Goal: Transaction & Acquisition: Obtain resource

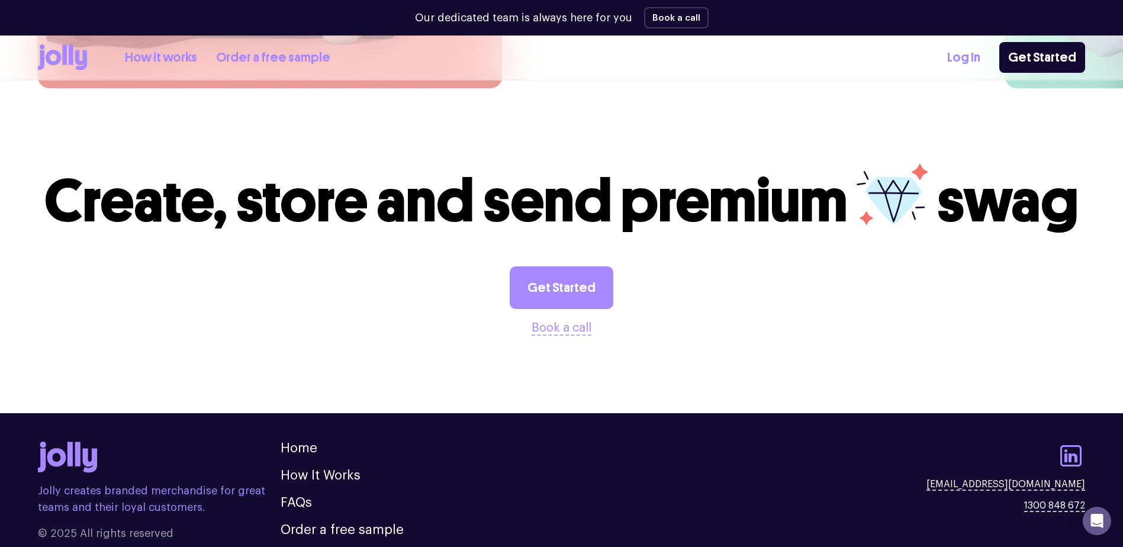
scroll to position [3290, 0]
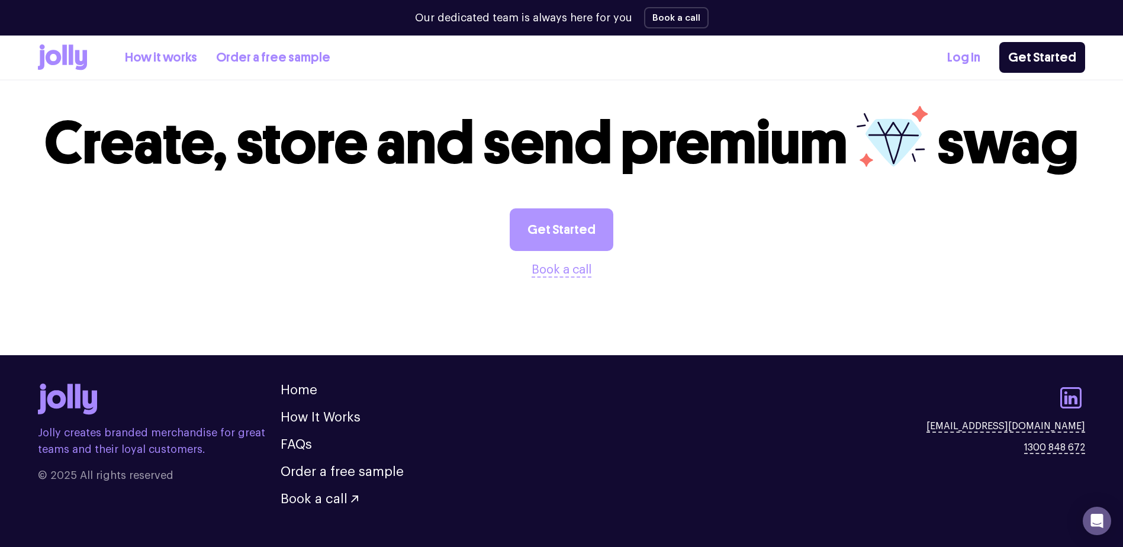
click at [541, 208] on link "Get Started" at bounding box center [562, 229] width 104 height 43
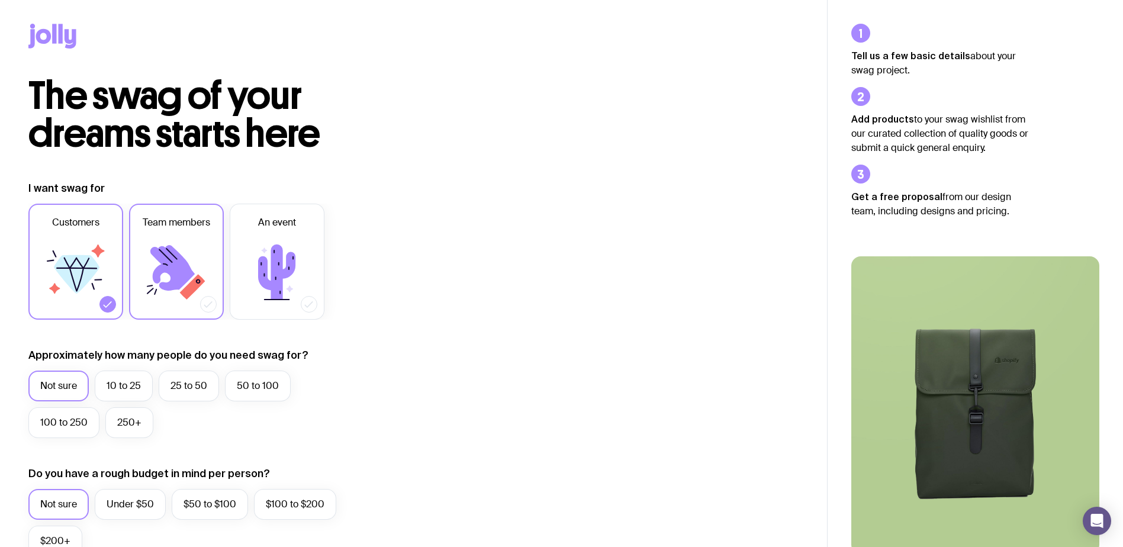
click at [169, 249] on icon at bounding box center [172, 268] width 44 height 46
click at [0, 0] on input "Team members" at bounding box center [0, 0] width 0 height 0
click at [128, 398] on label "10 to 25" at bounding box center [124, 386] width 58 height 31
click at [0, 0] on input "10 to 25" at bounding box center [0, 0] width 0 height 0
click at [187, 389] on label "25 to 50" at bounding box center [189, 386] width 60 height 31
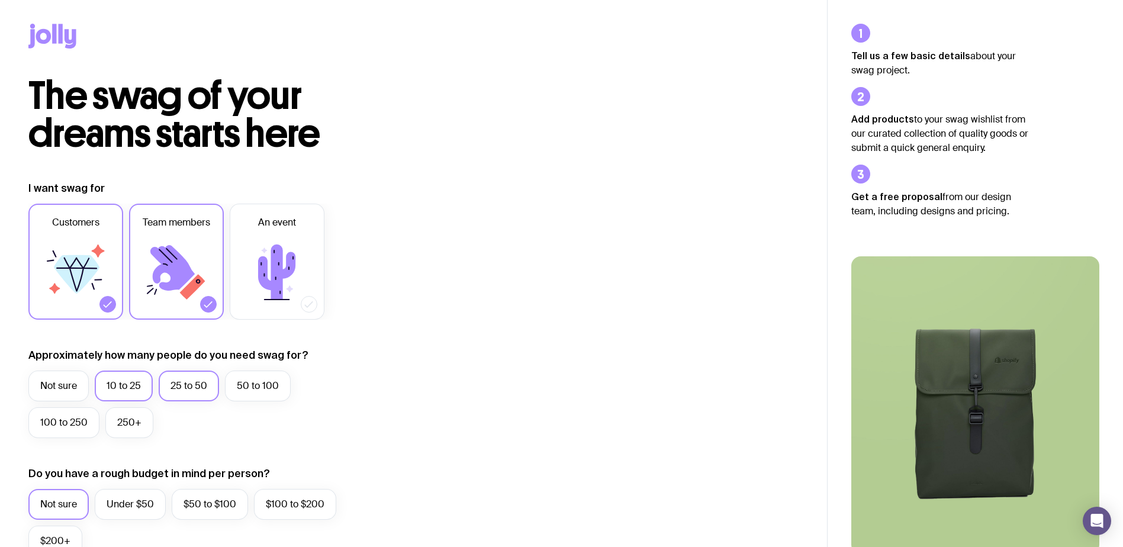
click at [0, 0] on input "25 to 50" at bounding box center [0, 0] width 0 height 0
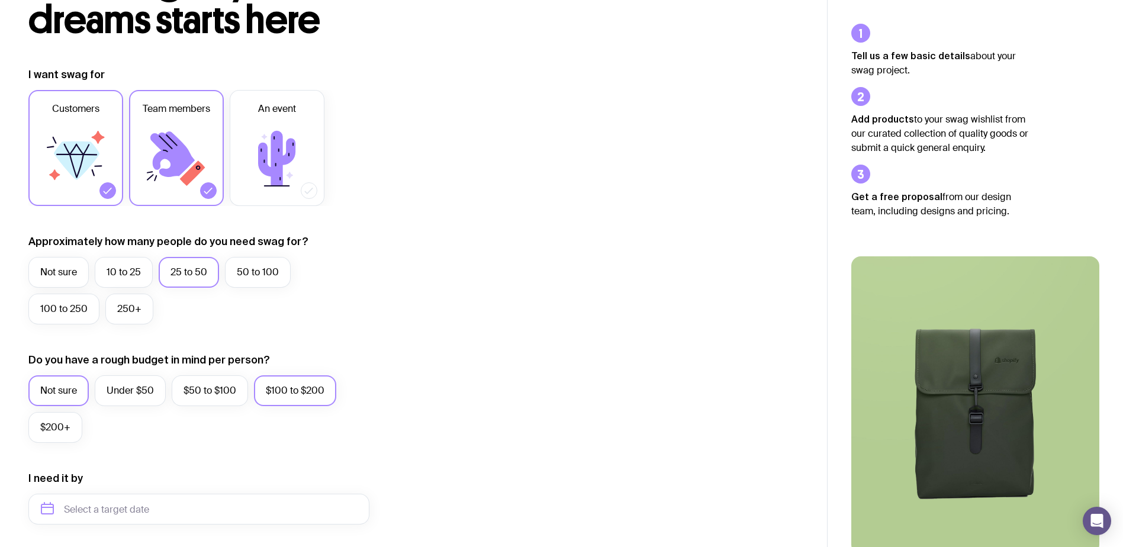
scroll to position [118, 0]
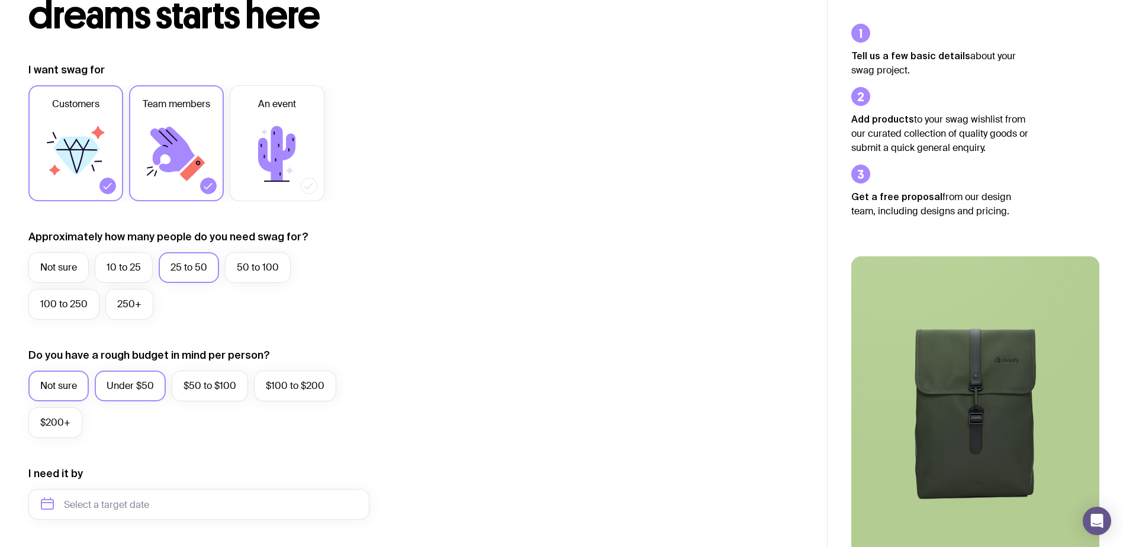
click at [127, 387] on label "Under $50" at bounding box center [130, 386] width 71 height 31
click at [0, 0] on input "Under $50" at bounding box center [0, 0] width 0 height 0
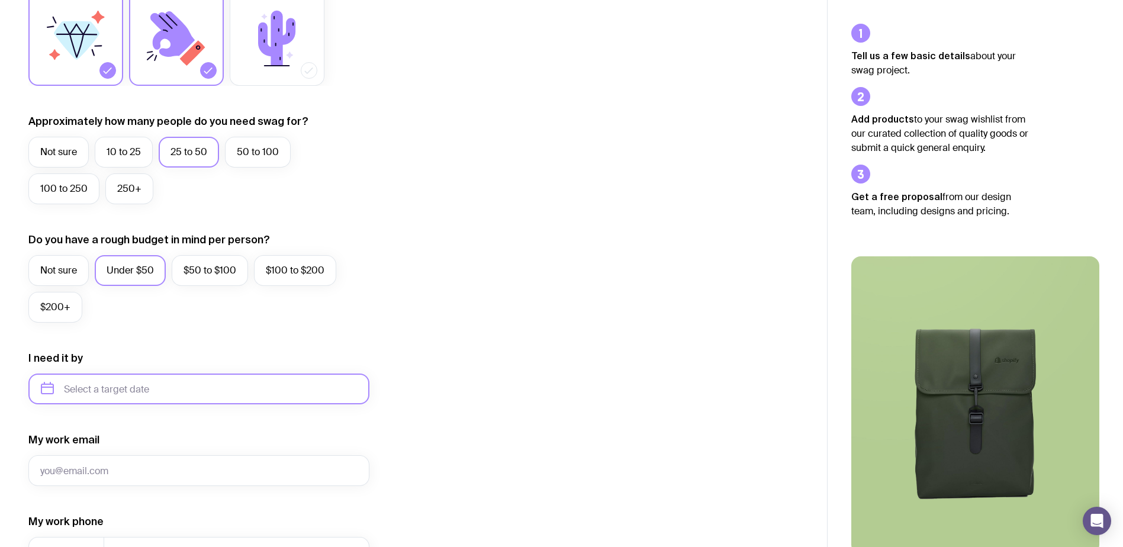
scroll to position [237, 0]
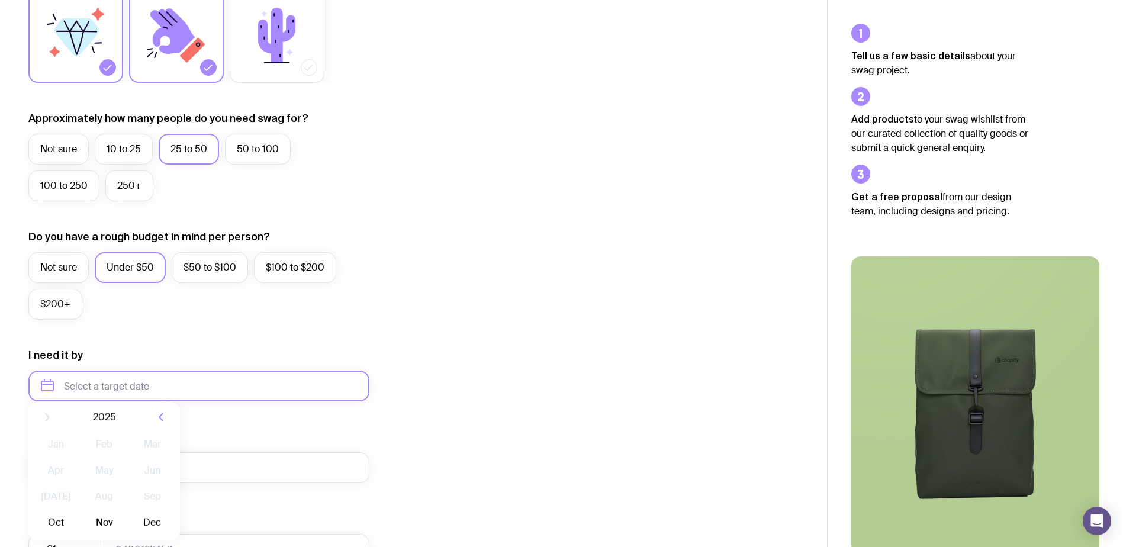
click at [147, 391] on input "text" at bounding box center [198, 386] width 341 height 31
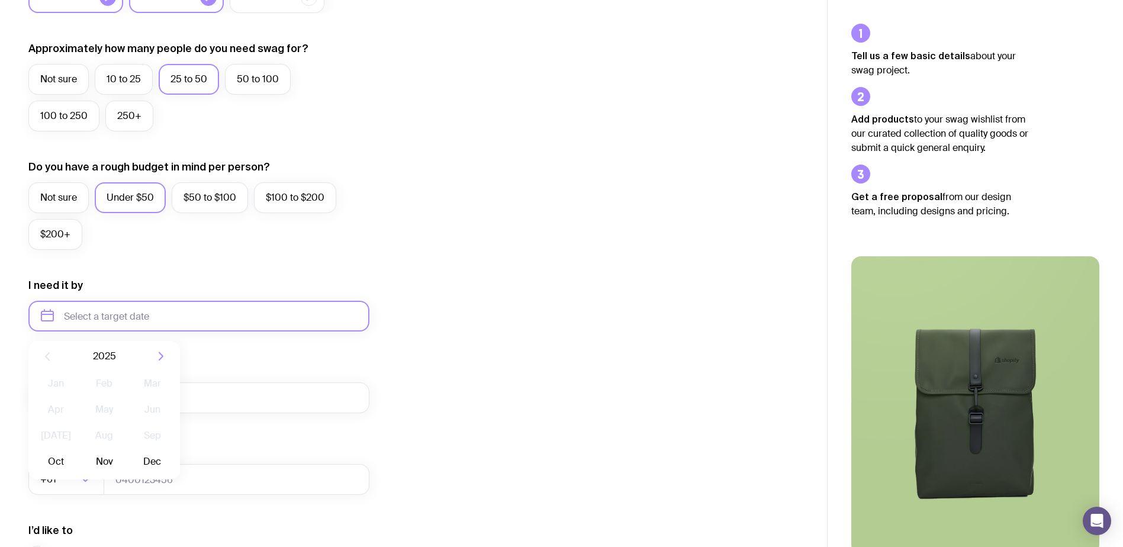
scroll to position [414, 0]
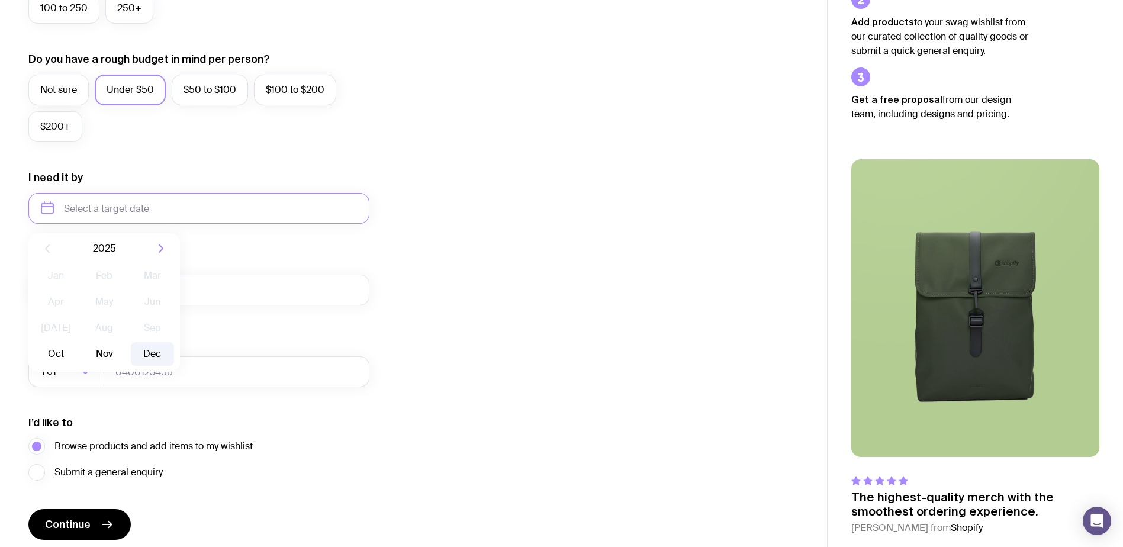
click at [158, 350] on button "Dec" at bounding box center [152, 354] width 43 height 24
type input "December 2025"
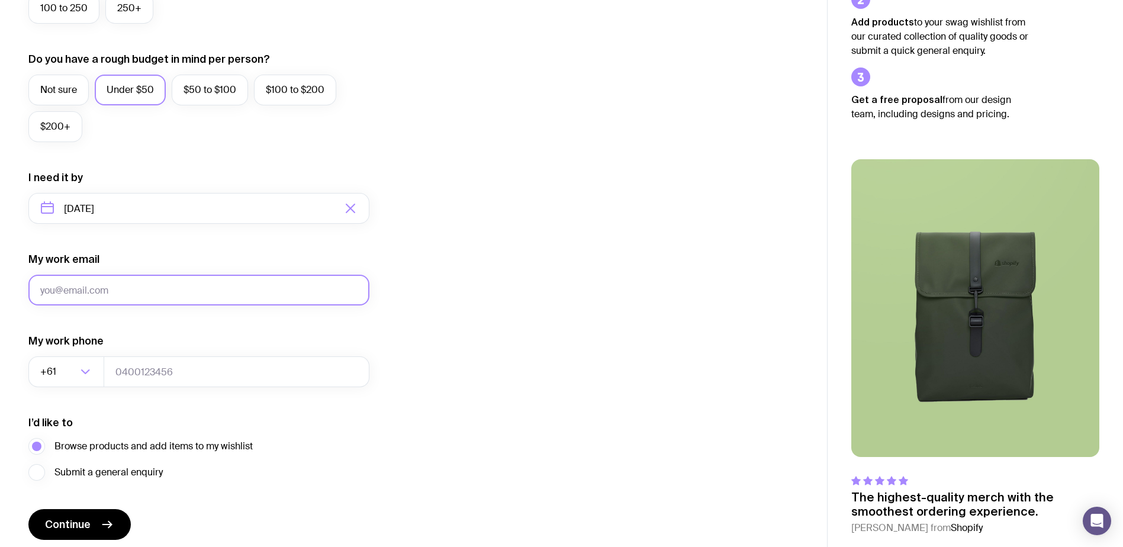
click at [150, 292] on input "My work email" at bounding box center [198, 290] width 341 height 31
type input "monique_melki@coverforce.com.au"
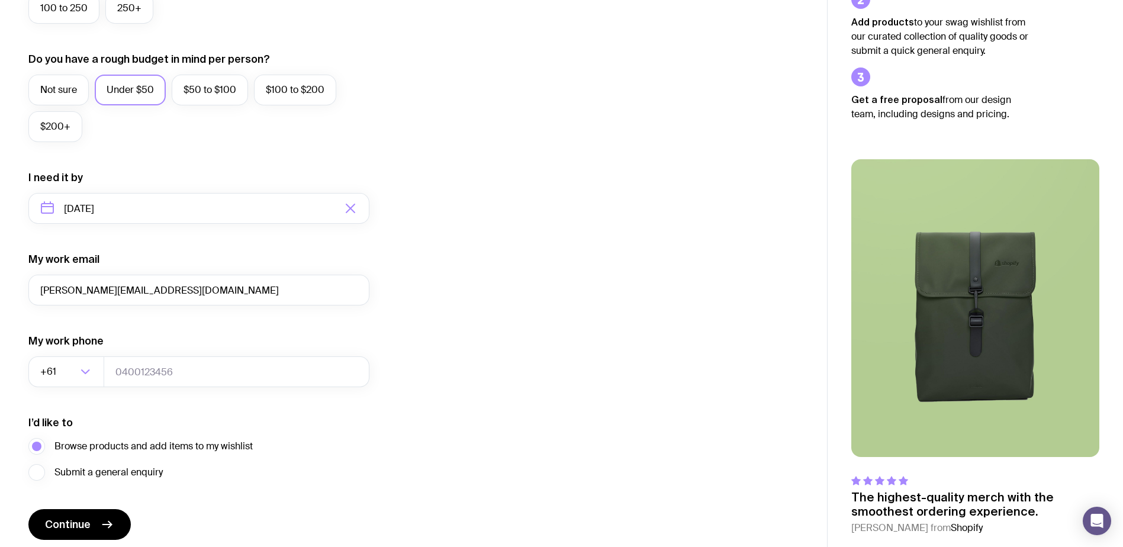
click at [229, 316] on form "I want swag for Customers Team members An event Approximately how many people d…" at bounding box center [198, 153] width 341 height 773
click at [88, 526] on span "Continue" at bounding box center [68, 524] width 46 height 14
click at [305, 376] on input "tel" at bounding box center [237, 371] width 266 height 31
click at [213, 356] on input "tel" at bounding box center [237, 371] width 266 height 31
paste input "93767817"
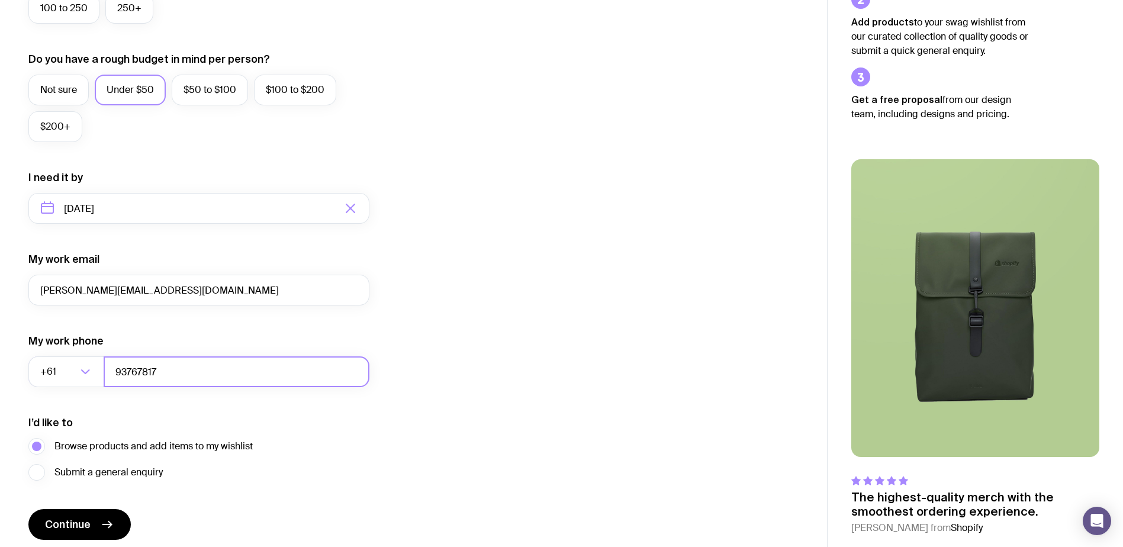
type input "93767817"
click at [271, 434] on div "I’d like to Browse products and add items to my wishlist Submit a general enqui…" at bounding box center [198, 448] width 341 height 65
click at [63, 517] on button "Continue" at bounding box center [79, 524] width 102 height 31
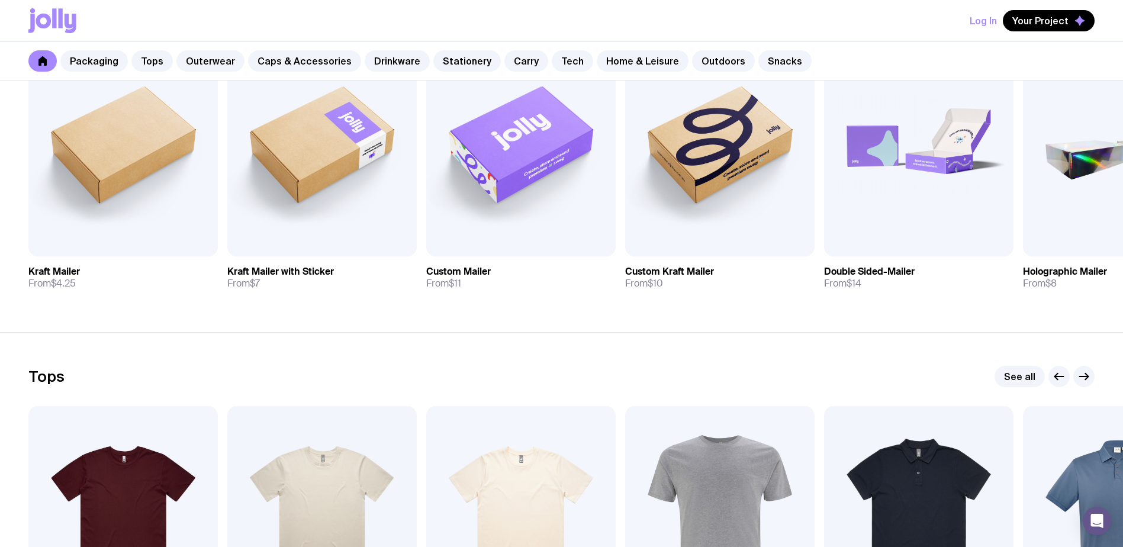
scroll to position [237, 0]
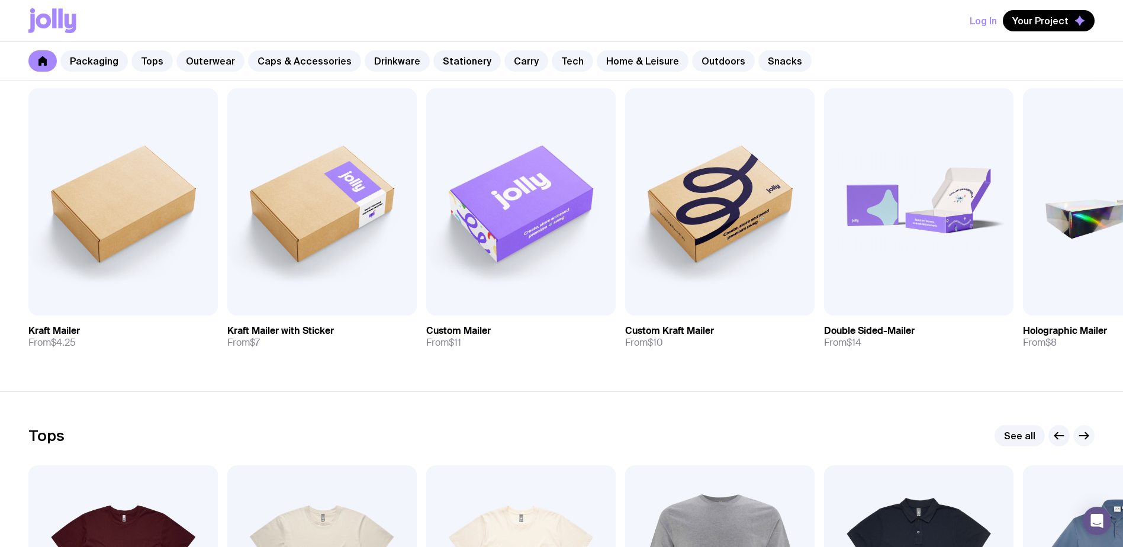
click at [1083, 437] on icon "button" at bounding box center [1084, 436] width 14 height 14
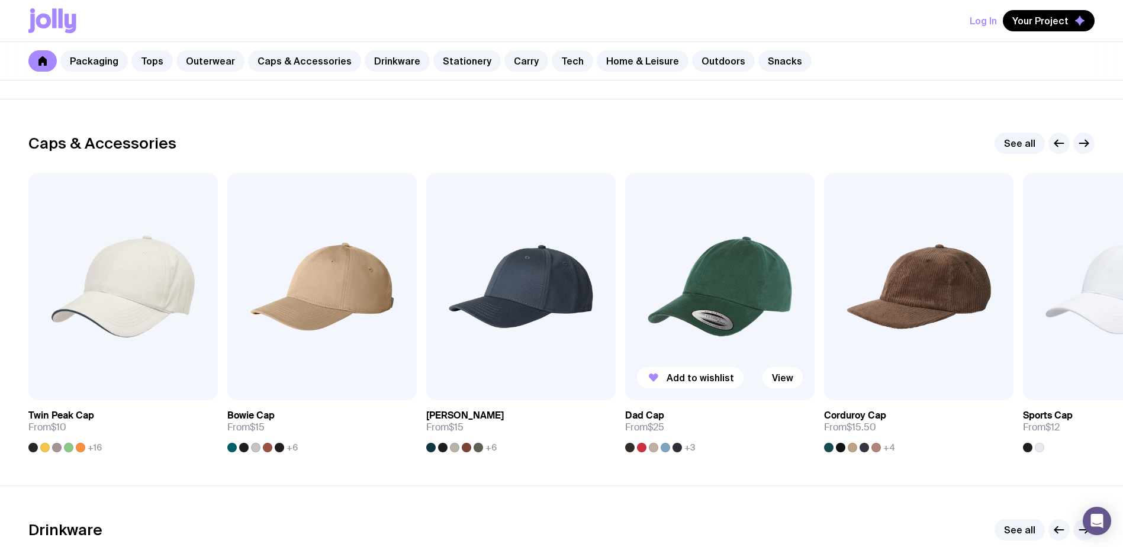
scroll to position [1657, 0]
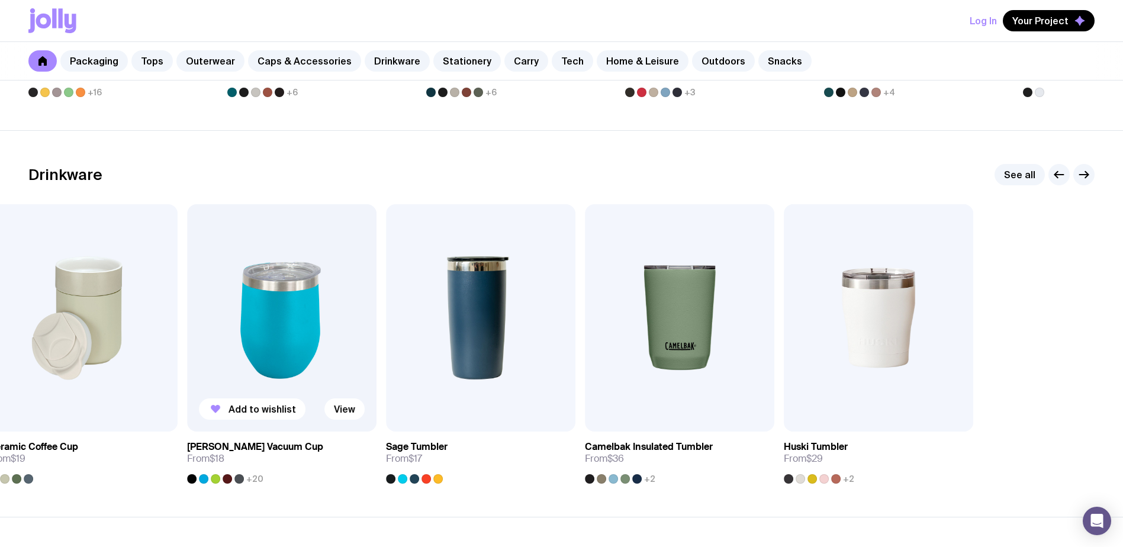
drag, startPoint x: 1093, startPoint y: 318, endPoint x: 408, endPoint y: 369, distance: 687.3
click at [320, 358] on div "Add to wishlist View Stella Stackable Mug From $6.50 Add to wishlist View Rusti…" at bounding box center [561, 343] width 1066 height 279
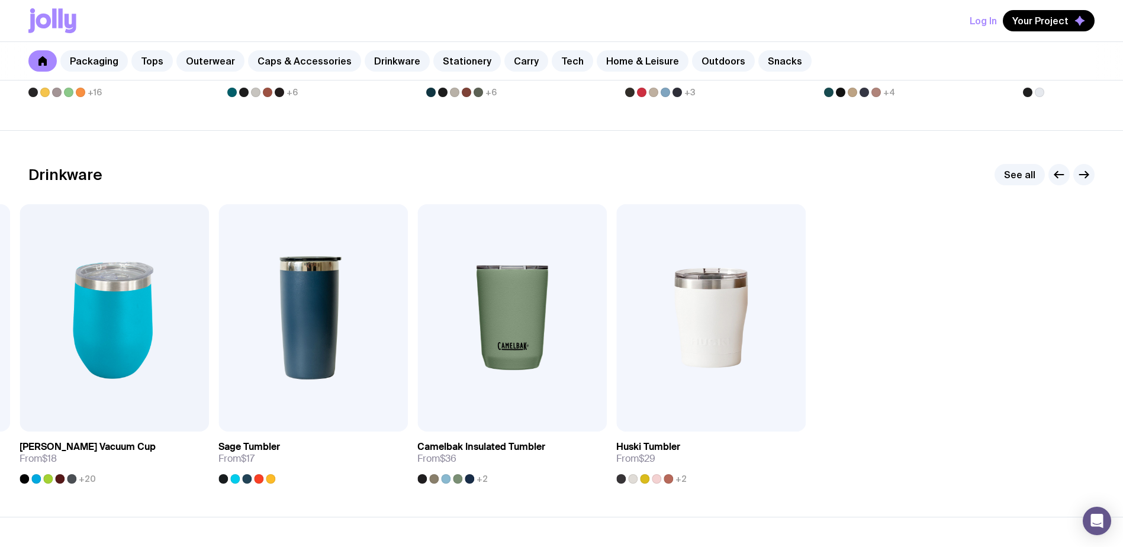
drag, startPoint x: 672, startPoint y: 343, endPoint x: 21, endPoint y: 414, distance: 655.0
click at [96, 396] on div "Add to wishlist View Stella Stackable Mug From $6.50 Add to wishlist View Rusti…" at bounding box center [561, 343] width 1066 height 279
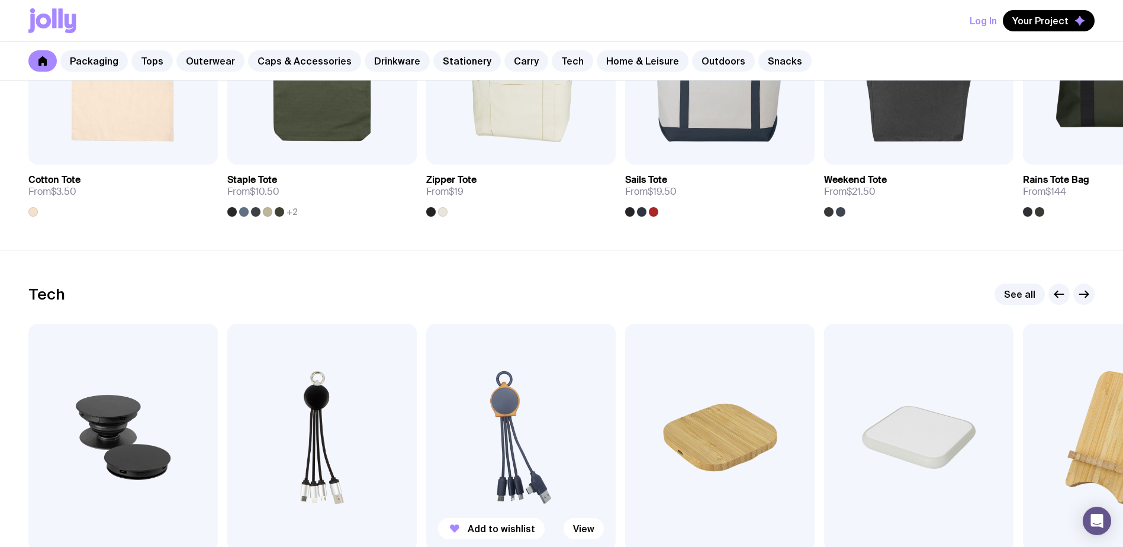
scroll to position [2841, 0]
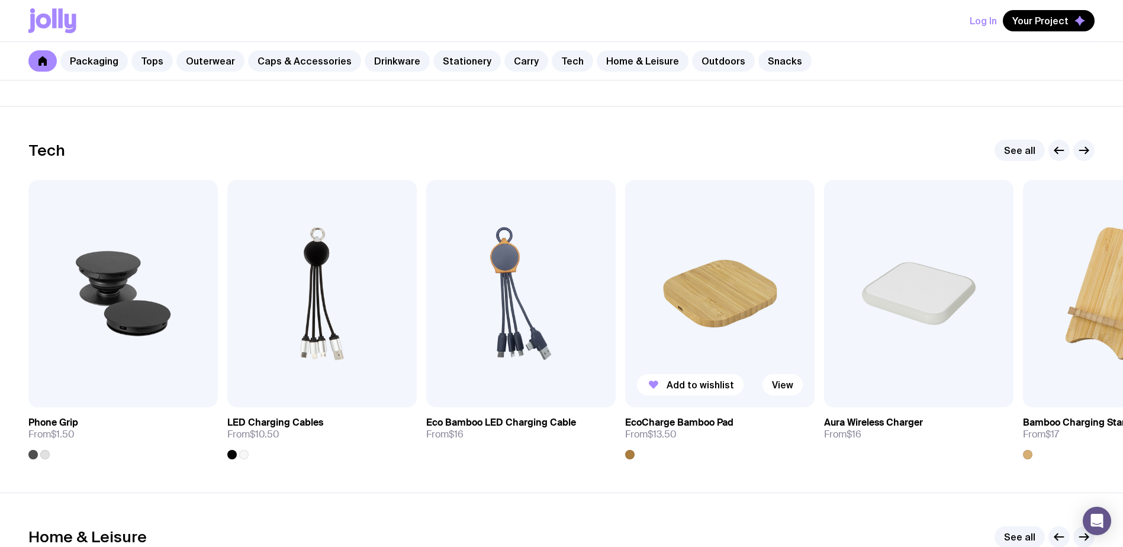
drag, startPoint x: 1078, startPoint y: 328, endPoint x: 726, endPoint y: 349, distance: 352.8
click at [726, 349] on div "Add to wishlist View Phone Grip From $1.50 Add to wishlist View LED Charging Ca…" at bounding box center [561, 319] width 1066 height 279
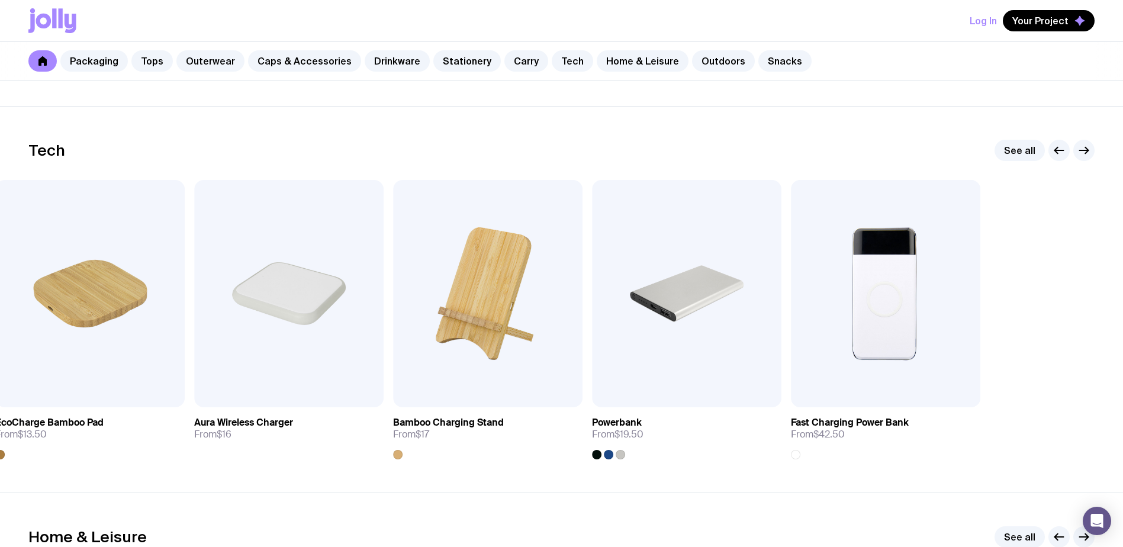
drag, startPoint x: 874, startPoint y: 321, endPoint x: 157, endPoint y: 340, distance: 717.1
click at [157, 340] on div "Add to wishlist View Phone Grip From $1.50 Add to wishlist View LED Charging Ca…" at bounding box center [561, 319] width 1066 height 279
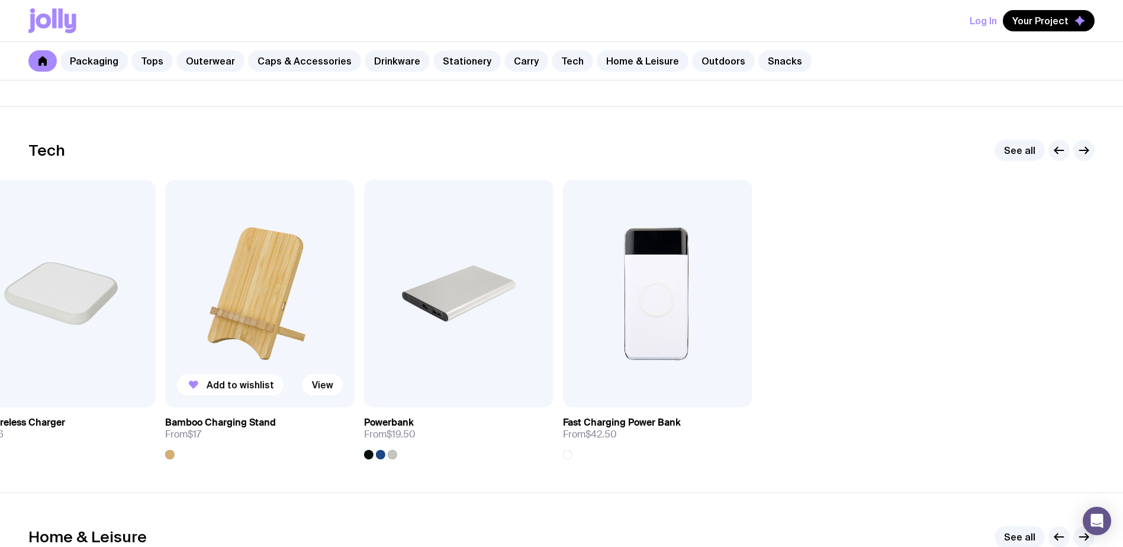
drag, startPoint x: 1010, startPoint y: 286, endPoint x: 163, endPoint y: 365, distance: 850.7
click at [163, 365] on div "Add to wishlist View Phone Grip From $1.50 Add to wishlist View LED Charging Ca…" at bounding box center [561, 319] width 1066 height 279
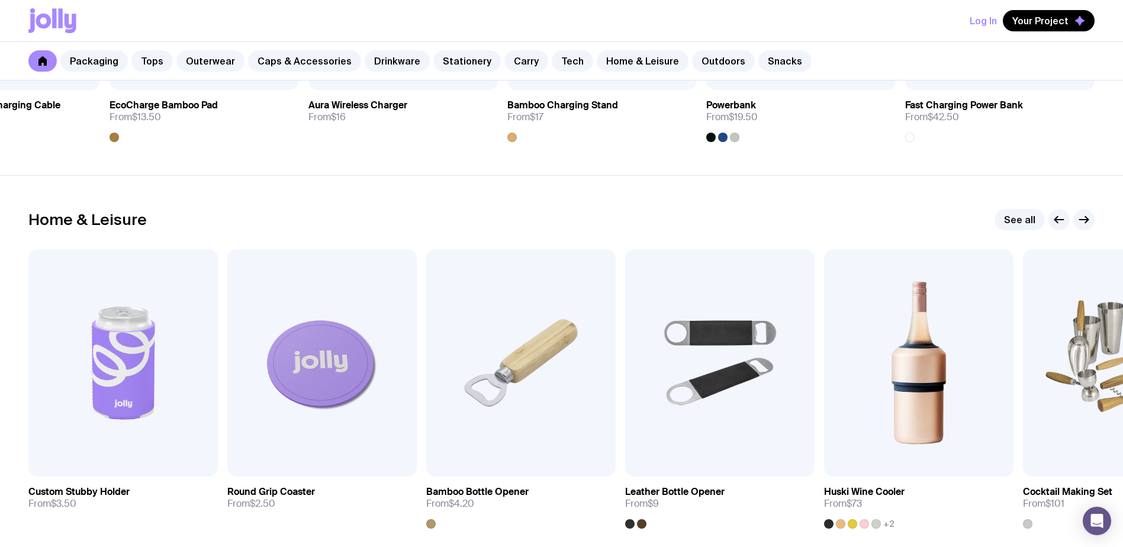
scroll to position [3256, 0]
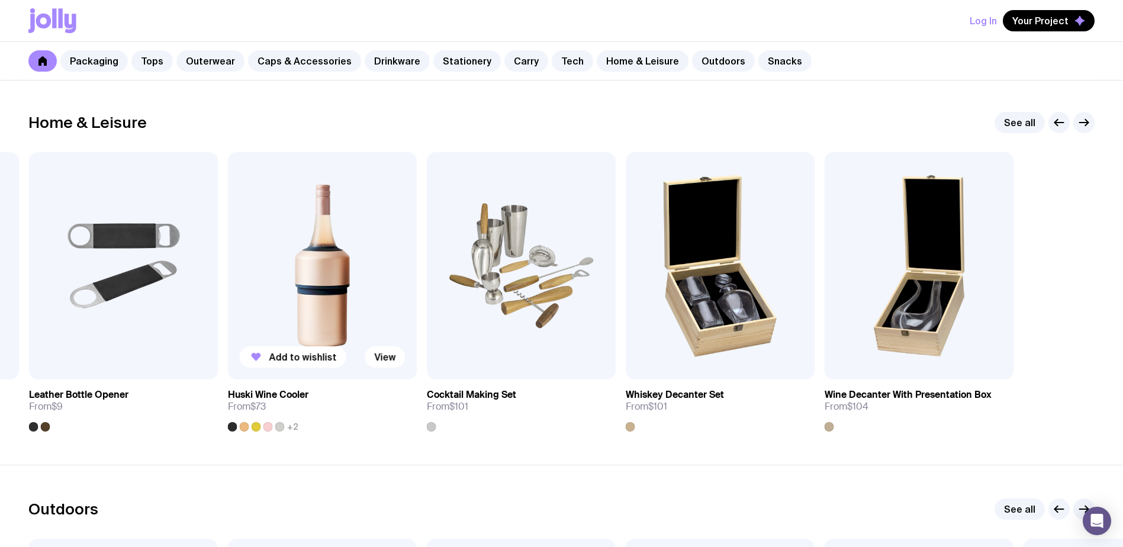
drag, startPoint x: 987, startPoint y: 318, endPoint x: 336, endPoint y: 341, distance: 651.5
click at [350, 340] on img at bounding box center [322, 265] width 189 height 227
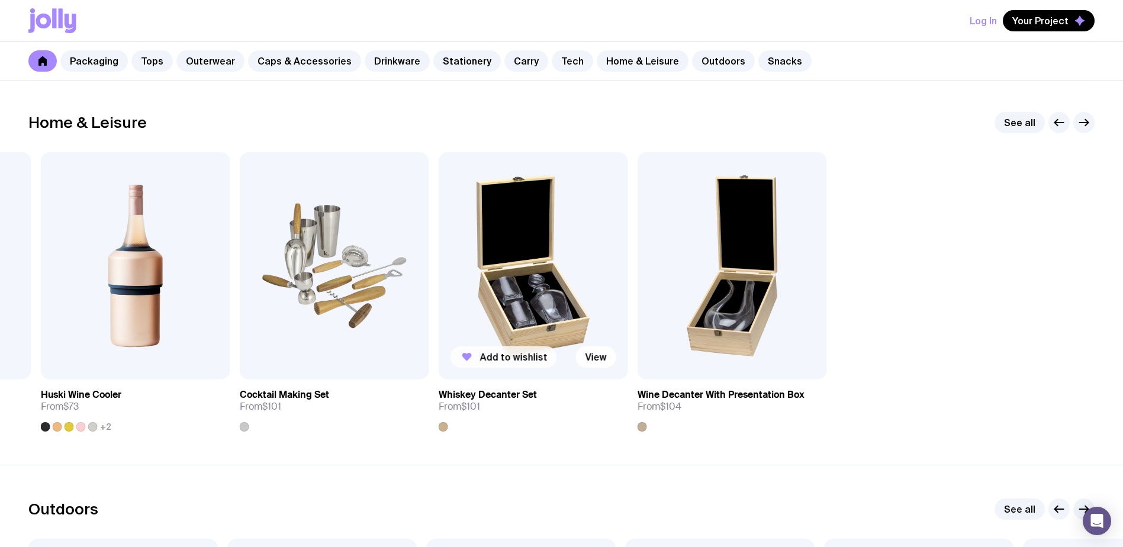
drag, startPoint x: 1027, startPoint y: 295, endPoint x: 532, endPoint y: 358, distance: 498.9
click at [532, 358] on div "Add to wishlist View Custom Stubby Holder From $3.50 Add to wishlist View Round…" at bounding box center [561, 291] width 1066 height 279
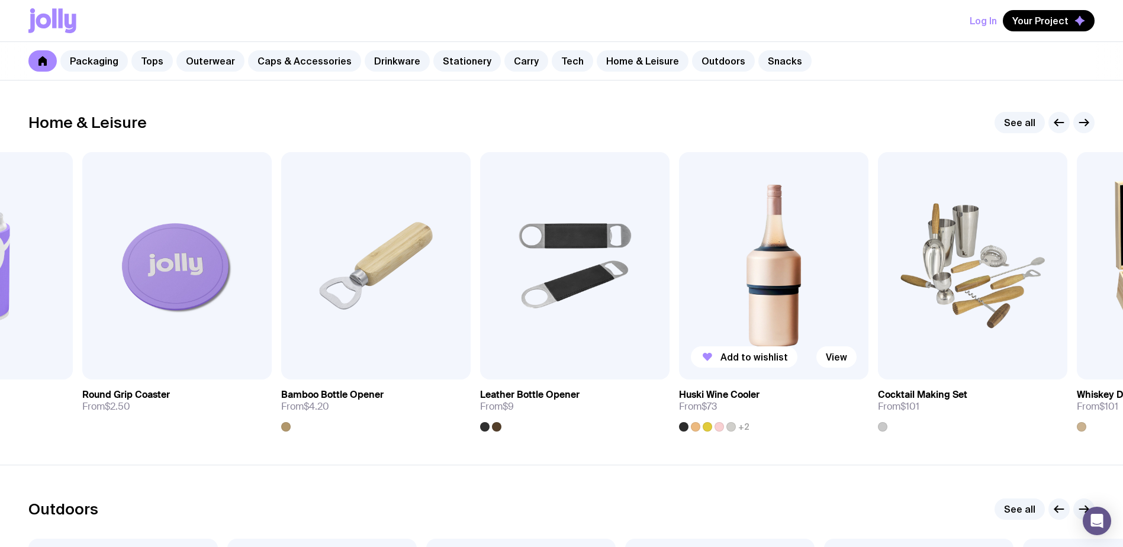
drag, startPoint x: 431, startPoint y: 313, endPoint x: 816, endPoint y: 317, distance: 384.8
click at [816, 317] on img at bounding box center [773, 265] width 189 height 227
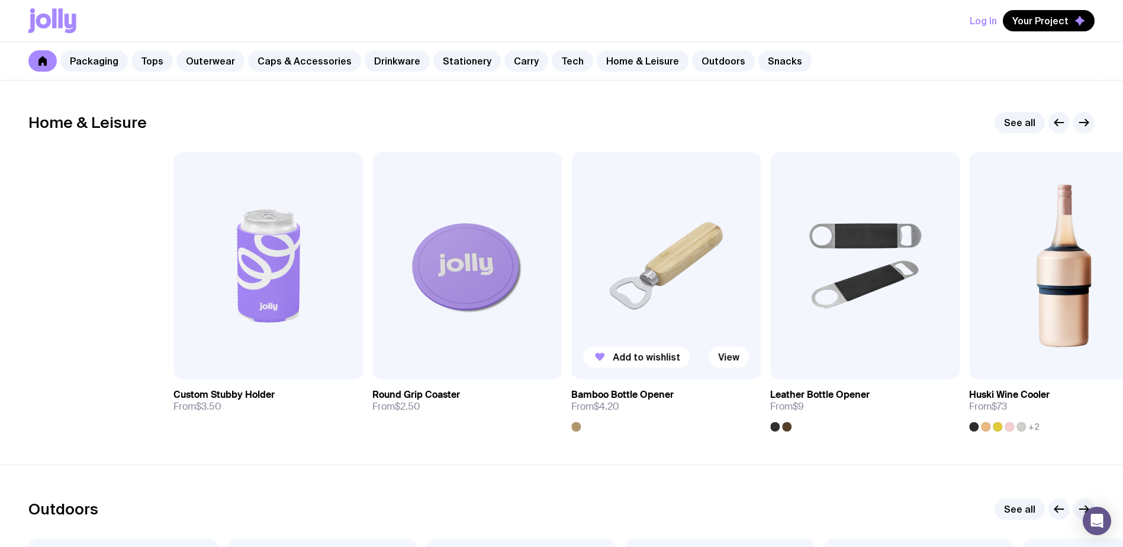
drag, startPoint x: 386, startPoint y: 310, endPoint x: 577, endPoint y: 311, distance: 191.2
click at [577, 311] on div "Add to wishlist View Custom Stubby Holder From $3.50 Add to wishlist View Round…" at bounding box center [561, 291] width 1066 height 279
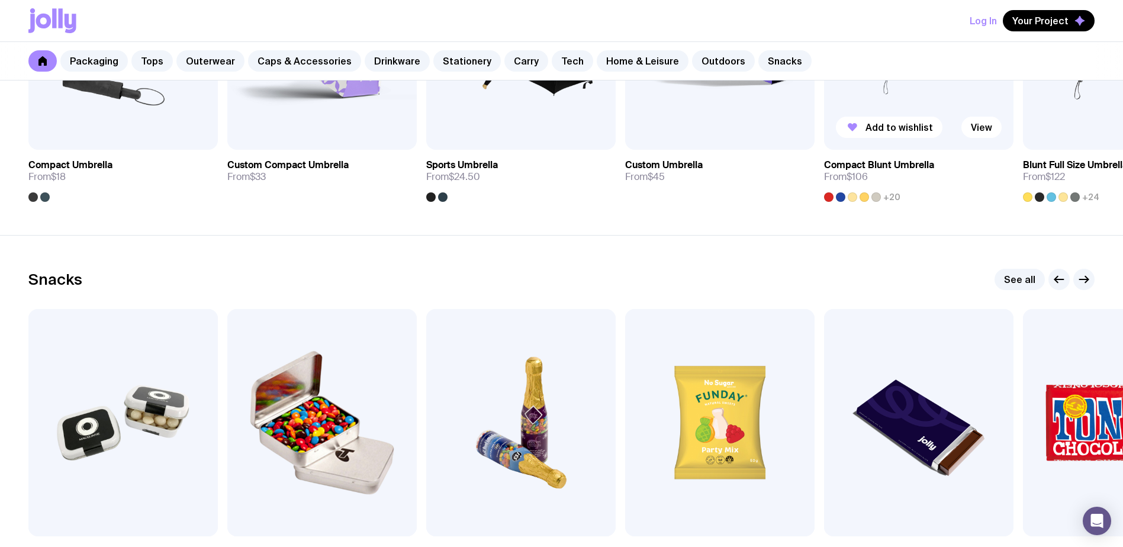
scroll to position [3958, 0]
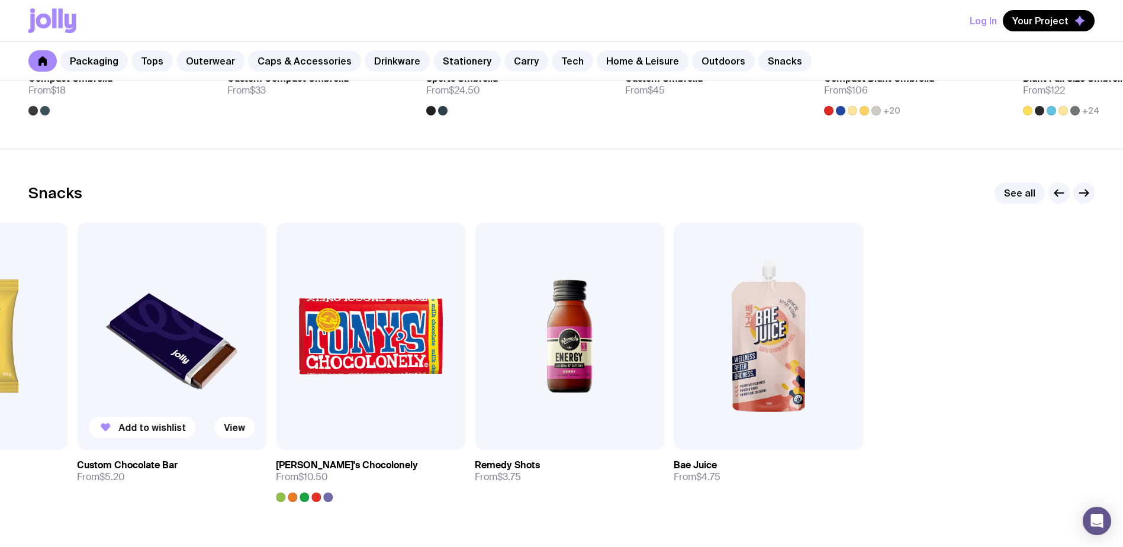
drag, startPoint x: 1086, startPoint y: 351, endPoint x: 129, endPoint y: 402, distance: 958.5
click at [129, 402] on div "Add to wishlist View Mint Tin 35g From $2.40 Add to wishlist View M&Ms Tin 65g …" at bounding box center [561, 362] width 1066 height 279
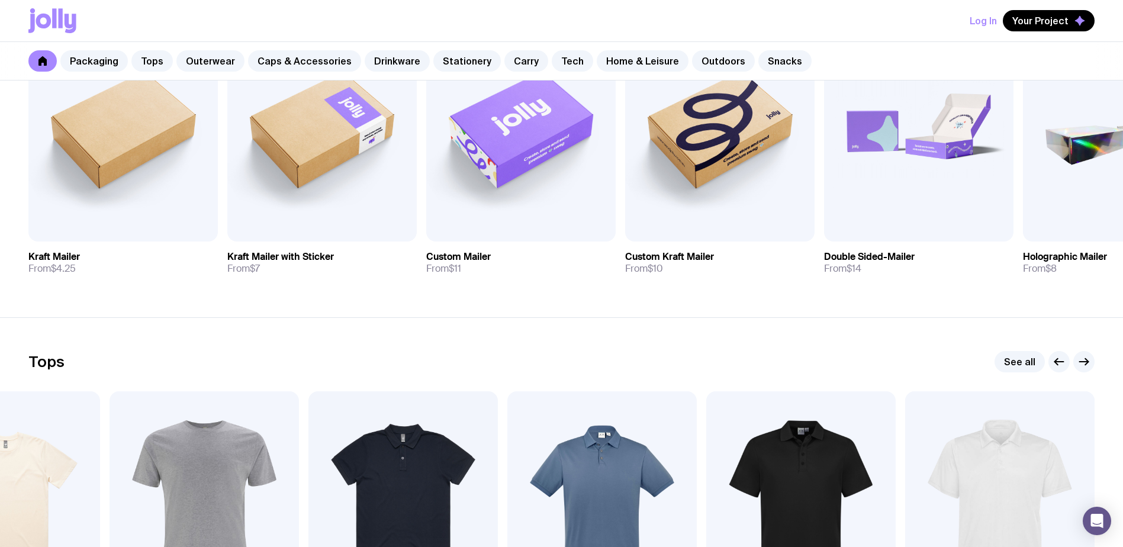
scroll to position [0, 0]
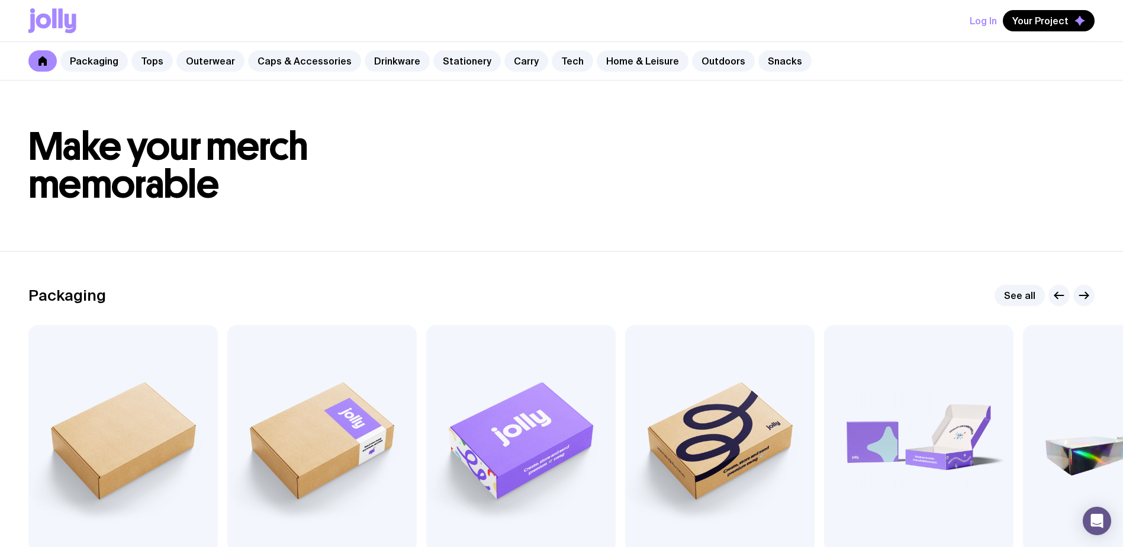
click at [56, 17] on icon at bounding box center [54, 18] width 4 height 20
click at [38, 62] on icon at bounding box center [42, 60] width 9 height 9
click at [40, 63] on icon at bounding box center [42, 60] width 8 height 9
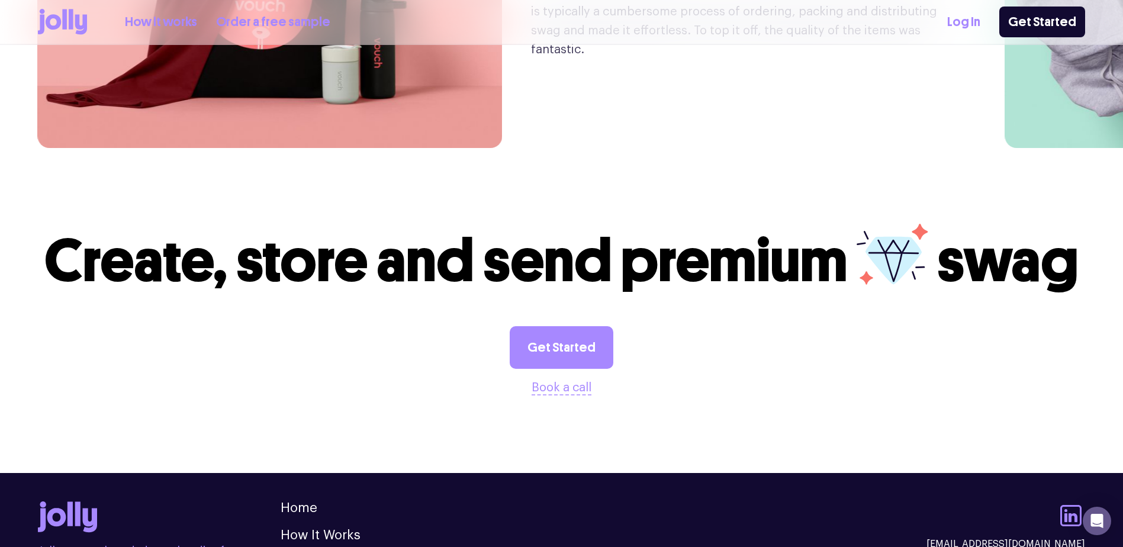
click at [127, 27] on link "How it works" at bounding box center [161, 22] width 72 height 20
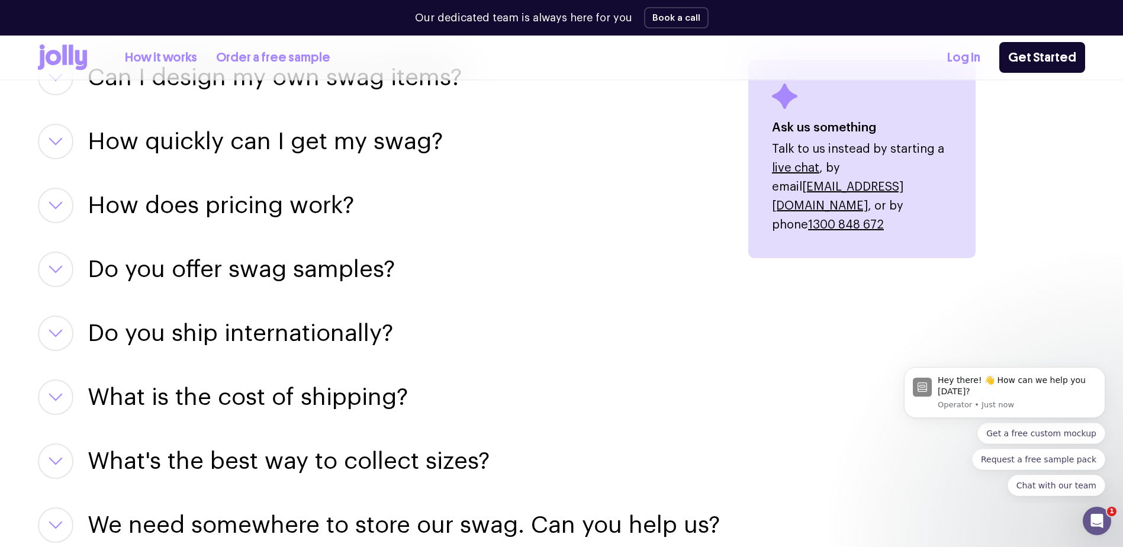
scroll to position [1539, 0]
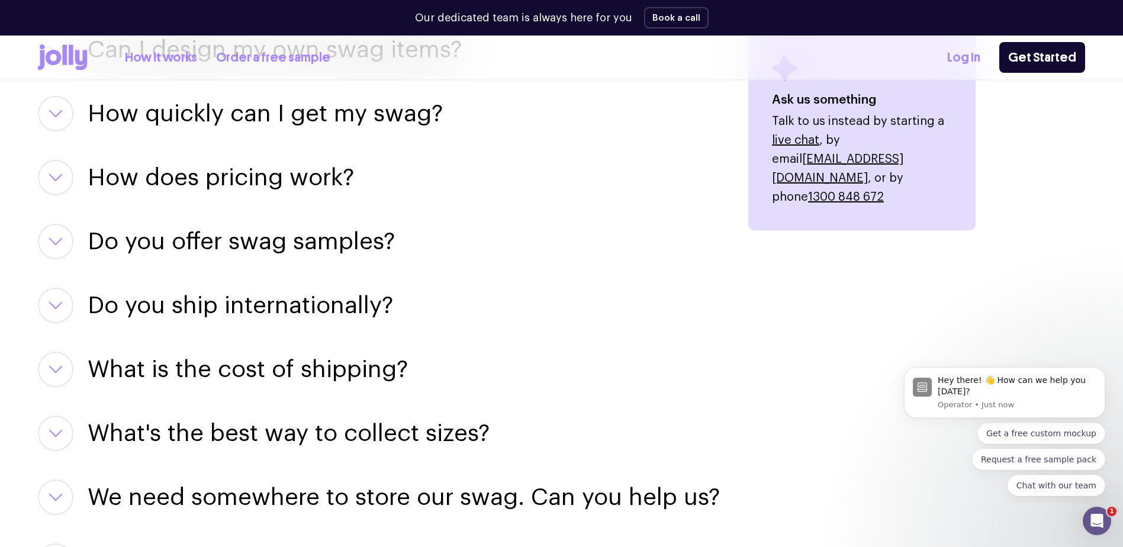
click at [308, 231] on h3 "Do you offer swag samples?" at bounding box center [241, 242] width 307 height 36
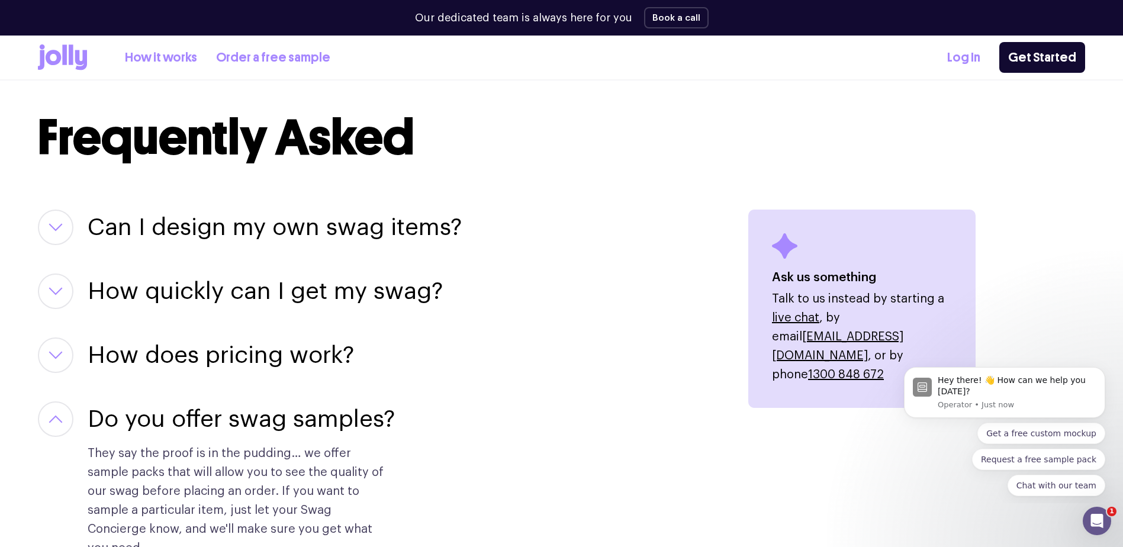
scroll to position [888, 0]
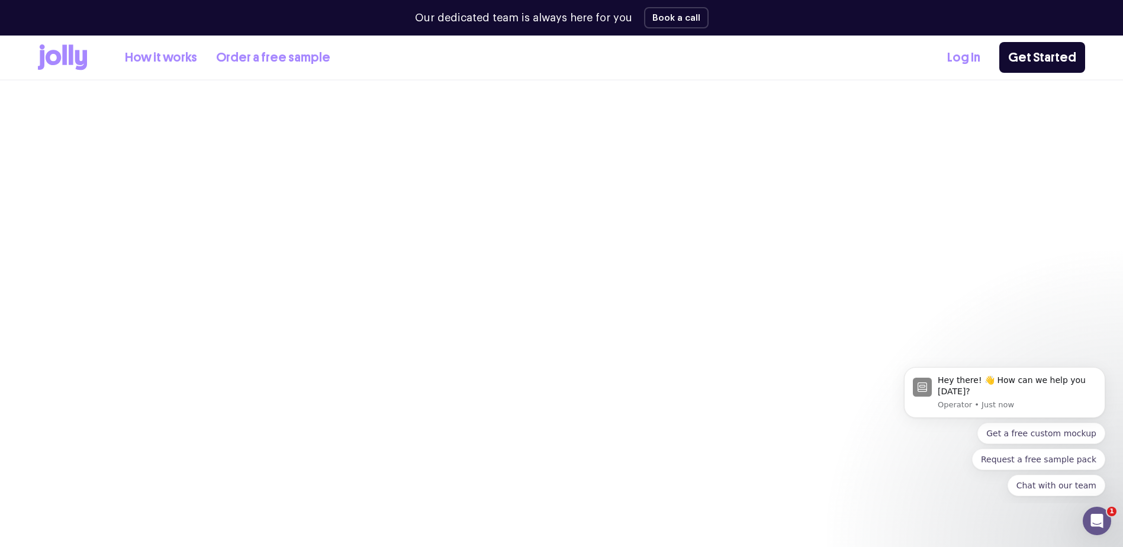
scroll to position [3137, 0]
